Goal: Information Seeking & Learning: Check status

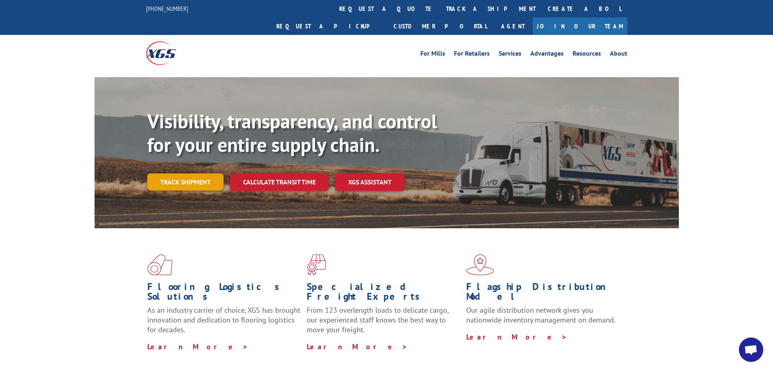
click at [181, 173] on link "Track shipment" at bounding box center [185, 181] width 76 height 17
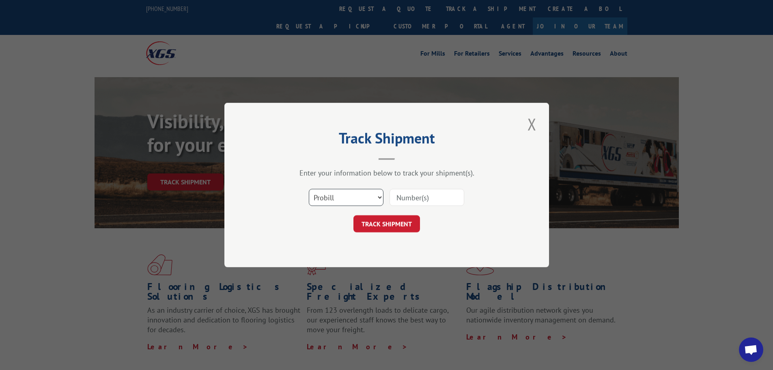
click at [377, 197] on select "Select category... Probill BOL PO" at bounding box center [346, 197] width 75 height 17
select select "bol"
click at [309, 189] on select "Select category... Probill BOL PO" at bounding box center [346, 197] width 75 height 17
click at [447, 200] on input at bounding box center [426, 197] width 75 height 17
type input "5587466"
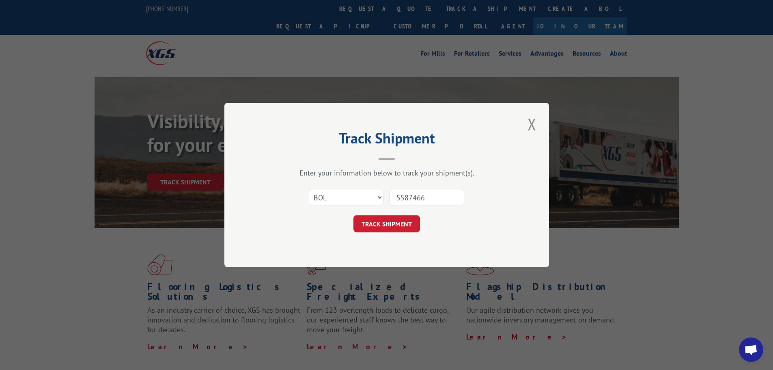
click at [391, 223] on button "TRACK SHIPMENT" at bounding box center [386, 223] width 67 height 17
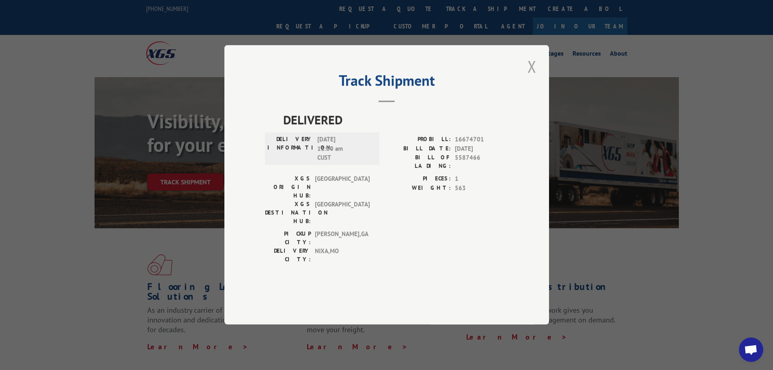
click at [537, 77] on button "Close modal" at bounding box center [532, 66] width 14 height 22
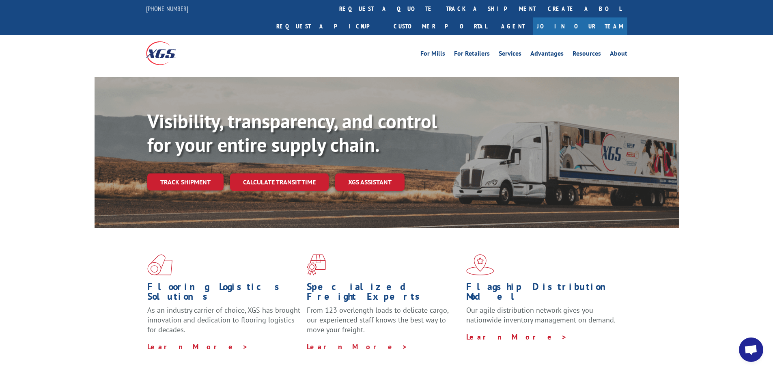
click at [185, 173] on link "Track shipment" at bounding box center [185, 181] width 76 height 17
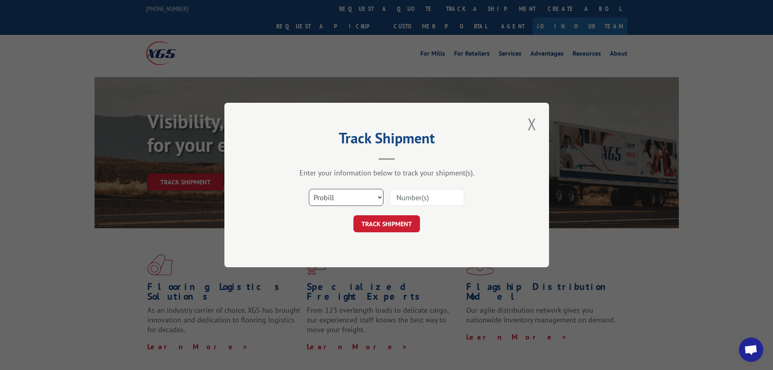
click at [380, 198] on select "Select category... Probill BOL PO" at bounding box center [346, 197] width 75 height 17
select select "bol"
click at [309, 189] on select "Select category... Probill BOL PO" at bounding box center [346, 197] width 75 height 17
click at [458, 198] on input at bounding box center [426, 197] width 75 height 17
type input "5953190"
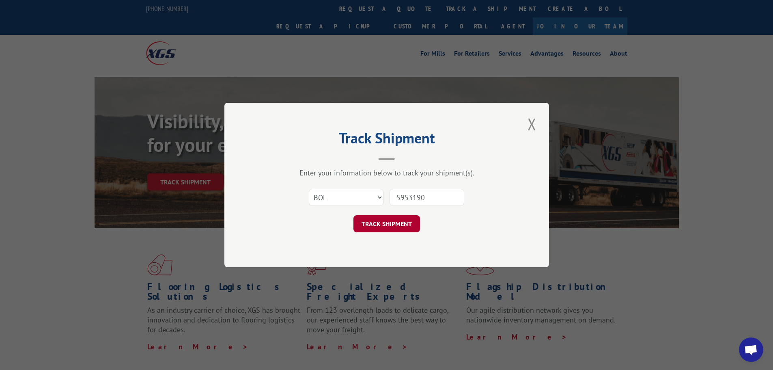
click at [383, 219] on button "TRACK SHIPMENT" at bounding box center [386, 223] width 67 height 17
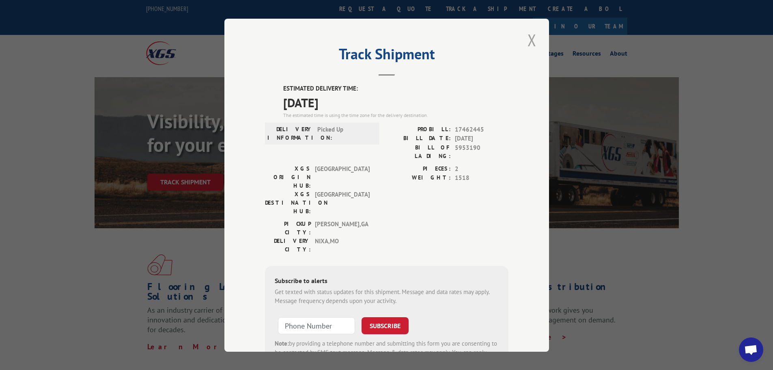
click at [529, 39] on button "Close modal" at bounding box center [532, 40] width 14 height 22
